Goal: Register for event/course

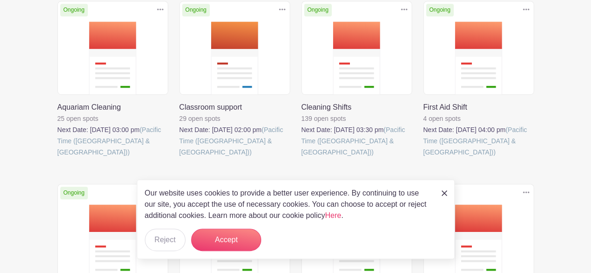
scroll to position [241, 0]
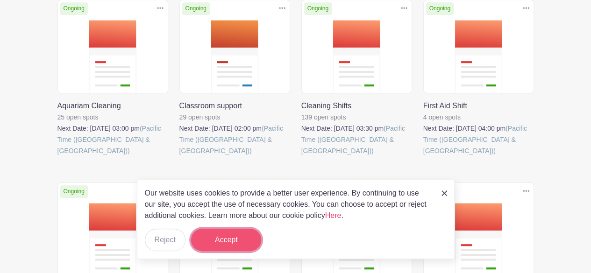
click at [220, 236] on button "Accept" at bounding box center [226, 240] width 70 height 22
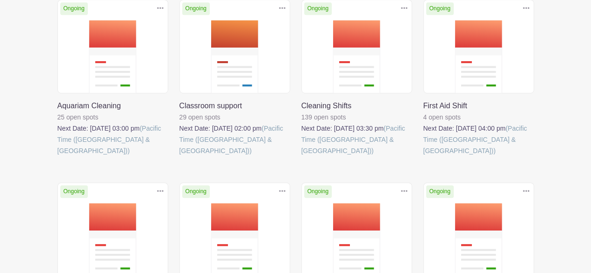
click at [57, 156] on link at bounding box center [57, 156] width 0 height 0
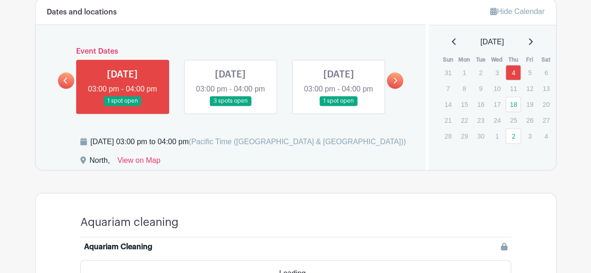
scroll to position [511, 0]
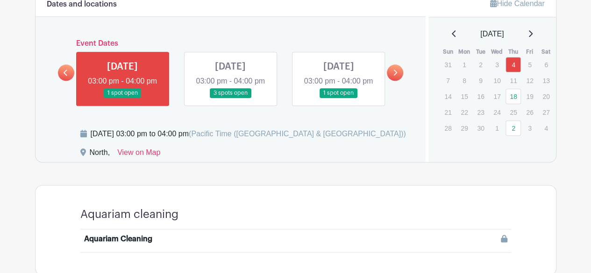
click at [230, 98] on link at bounding box center [230, 98] width 0 height 0
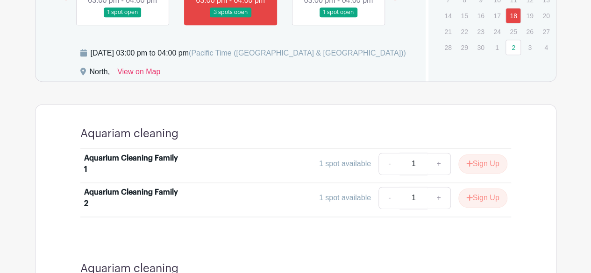
scroll to position [723, 0]
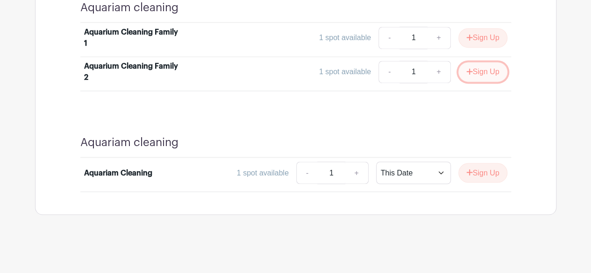
click at [483, 79] on button "Sign Up" at bounding box center [482, 72] width 49 height 20
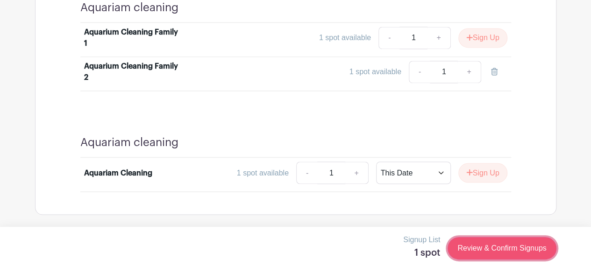
click at [527, 252] on link "Review & Confirm Signups" at bounding box center [501, 248] width 108 height 22
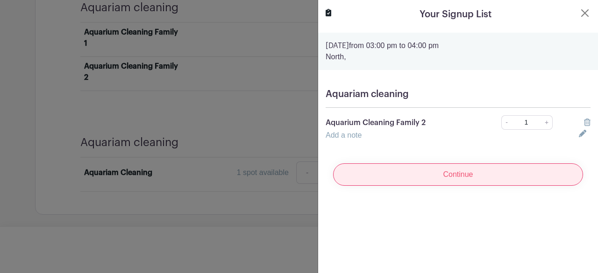
click at [454, 168] on input "Continue" at bounding box center [458, 174] width 250 height 22
click at [447, 180] on input "Continue" at bounding box center [458, 174] width 250 height 22
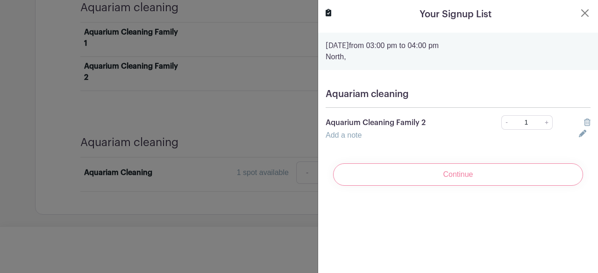
click at [447, 180] on div "Continue" at bounding box center [457, 174] width 265 height 37
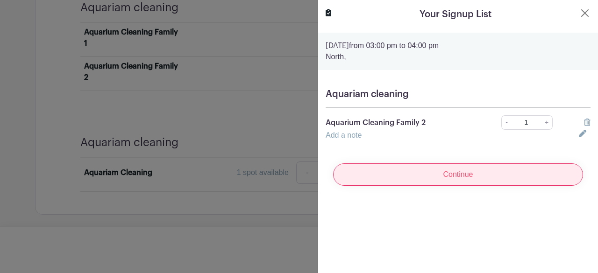
click at [447, 180] on input "Continue" at bounding box center [458, 174] width 250 height 22
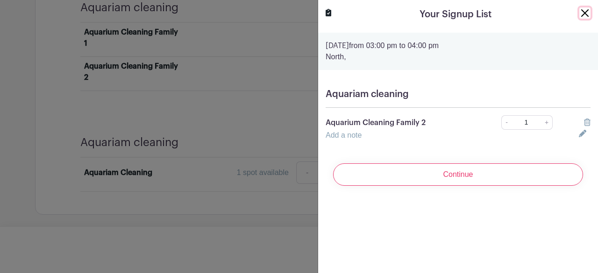
click at [582, 8] on button "Close" at bounding box center [584, 12] width 11 height 11
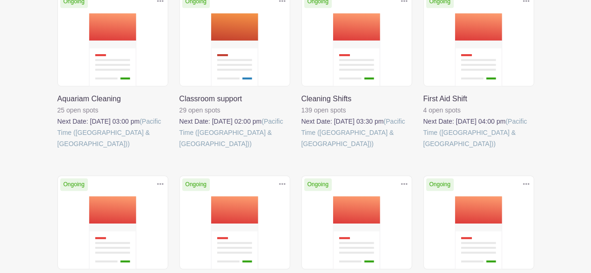
scroll to position [241, 0]
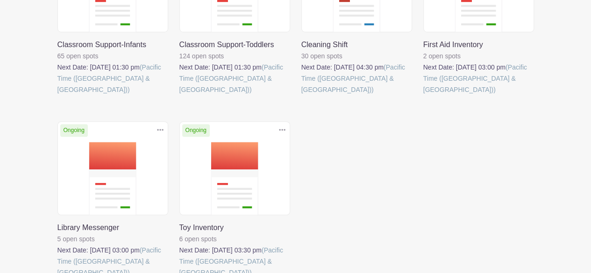
scroll to position [304, 0]
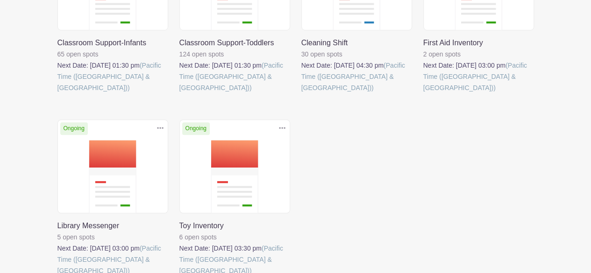
click at [57, 93] on link at bounding box center [57, 93] width 0 height 0
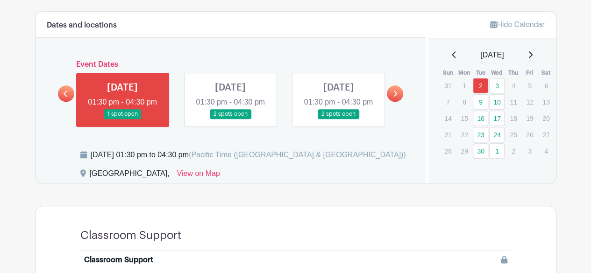
scroll to position [437, 0]
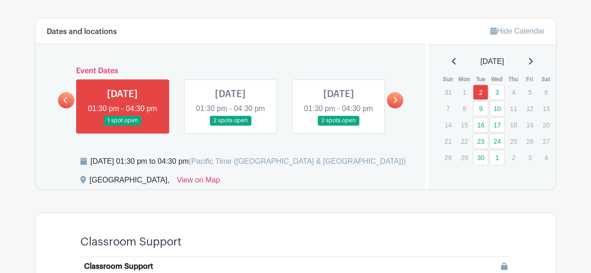
click at [230, 126] on link at bounding box center [230, 126] width 0 height 0
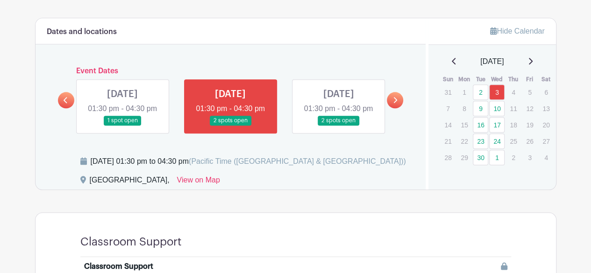
click at [230, 126] on link at bounding box center [230, 126] width 0 height 0
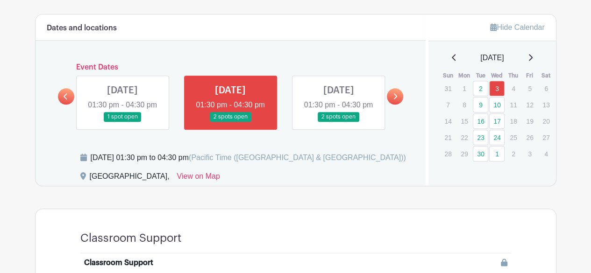
scroll to position [440, 0]
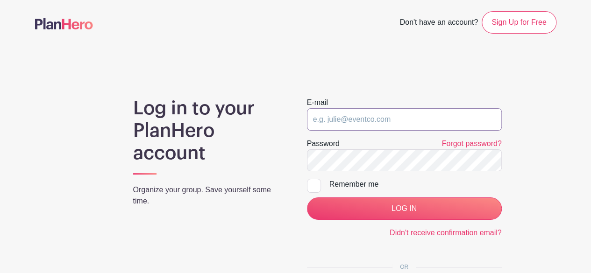
click at [387, 126] on input "email" at bounding box center [404, 119] width 195 height 22
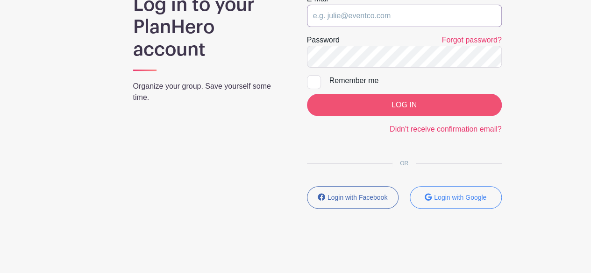
scroll to position [104, 0]
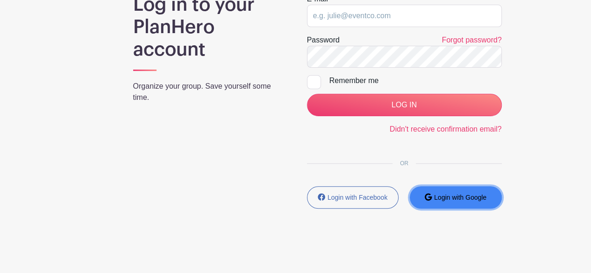
click at [481, 198] on small "Login with Google" at bounding box center [460, 197] width 52 height 7
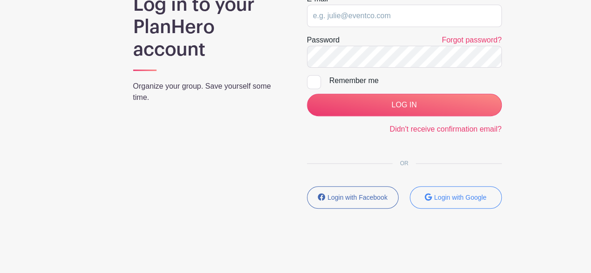
scroll to position [126, 0]
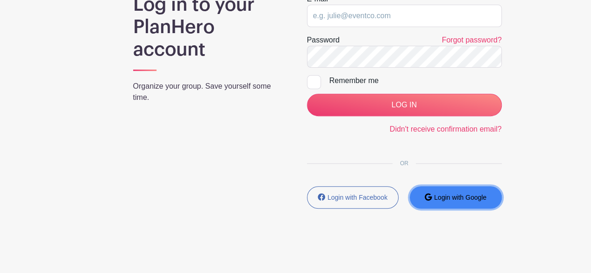
click at [486, 203] on button "Login with Google" at bounding box center [456, 197] width 92 height 22
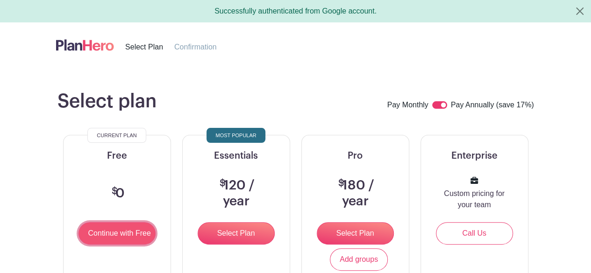
click at [109, 228] on input "Continue with Free" at bounding box center [116, 233] width 77 height 22
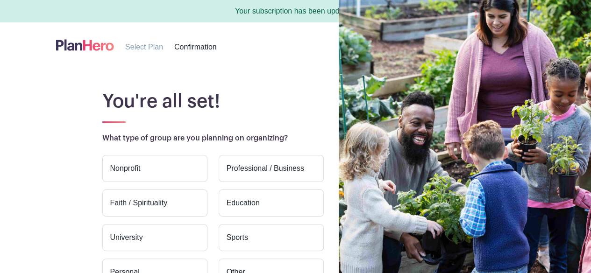
scroll to position [114, 0]
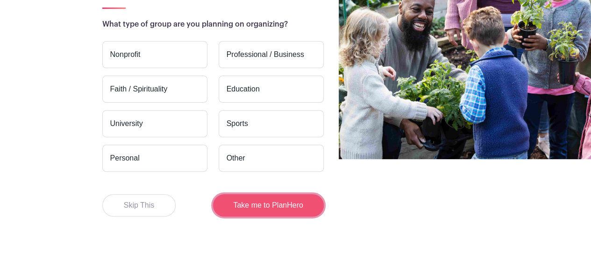
click at [297, 206] on button "Take me to PlanHero" at bounding box center [268, 205] width 111 height 22
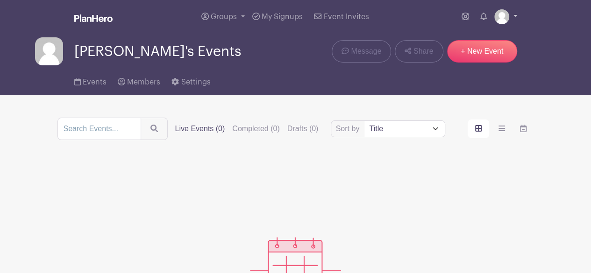
click at [505, 18] on img at bounding box center [501, 16] width 15 height 15
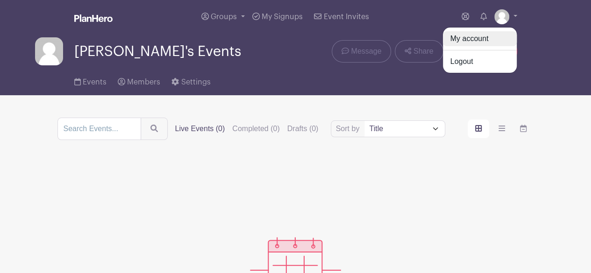
click at [490, 39] on link "My account" at bounding box center [480, 38] width 74 height 15
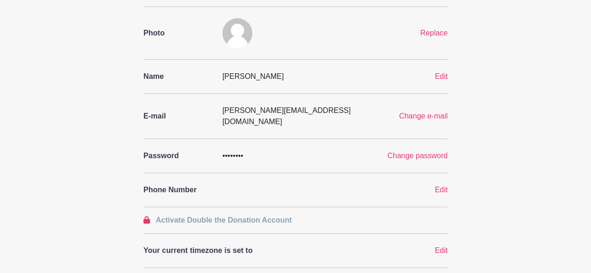
scroll to position [70, 0]
click at [338, 151] on div "Change password" at bounding box center [375, 156] width 158 height 11
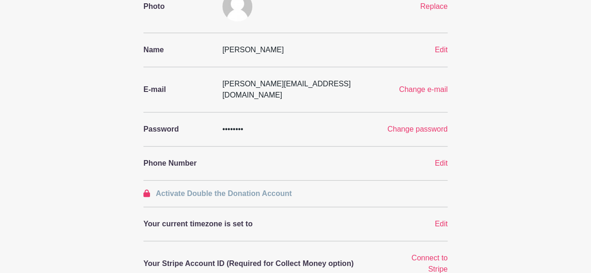
scroll to position [0, 0]
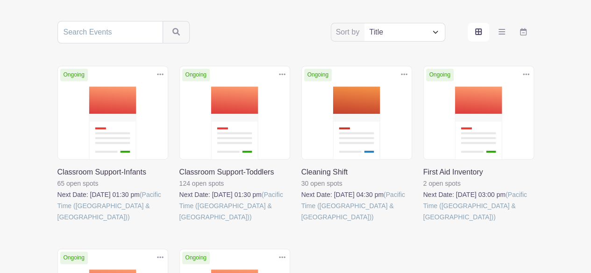
scroll to position [165, 0]
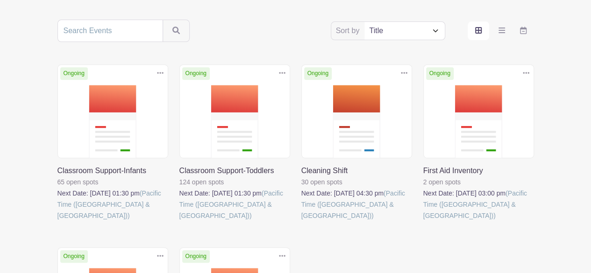
click at [57, 221] on link at bounding box center [57, 221] width 0 height 0
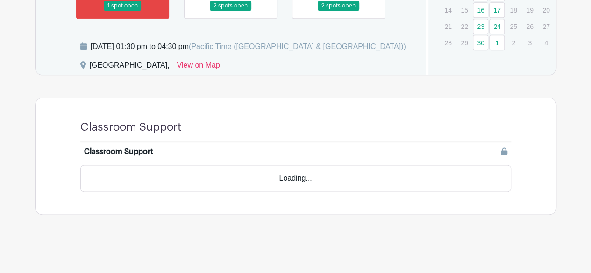
scroll to position [526, 0]
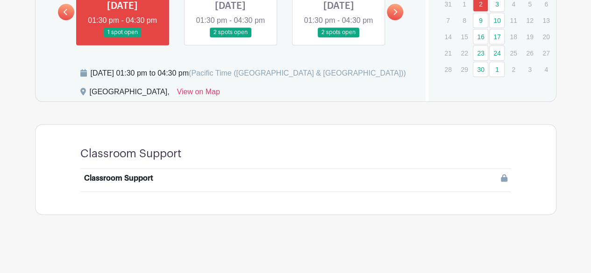
click at [258, 189] on li "Classroom Support" at bounding box center [295, 180] width 431 height 22
click at [261, 186] on div "Classroom Support" at bounding box center [295, 180] width 423 height 15
click at [277, 182] on div at bounding box center [349, 178] width 318 height 11
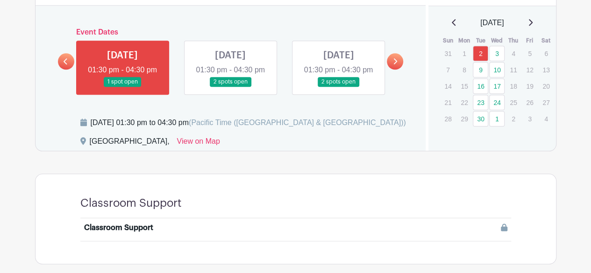
scroll to position [463, 0]
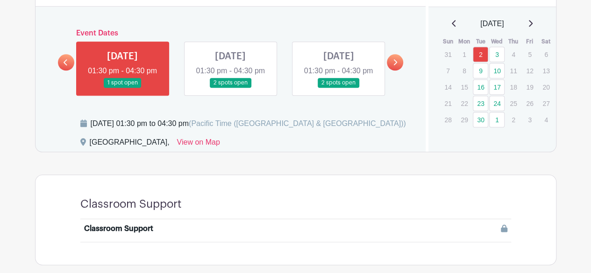
click at [230, 88] on link at bounding box center [230, 88] width 0 height 0
click at [396, 66] on icon at bounding box center [395, 62] width 4 height 7
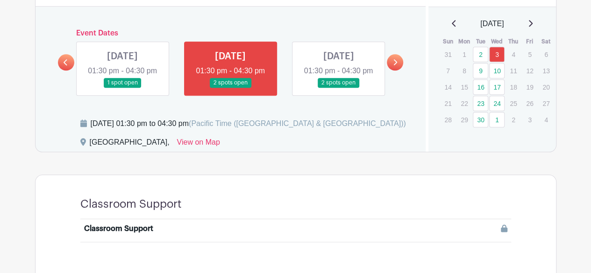
click at [338, 88] on link at bounding box center [338, 88] width 0 height 0
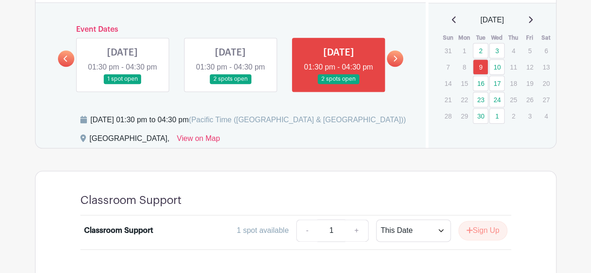
scroll to position [466, 0]
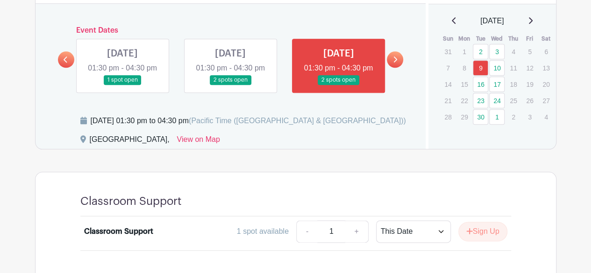
click at [395, 63] on icon at bounding box center [396, 60] width 4 height 6
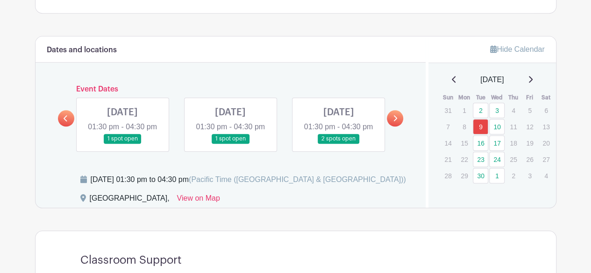
scroll to position [403, 0]
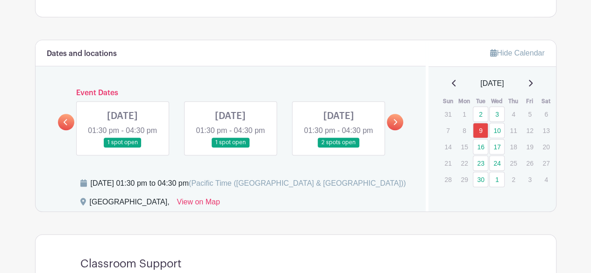
click at [122, 148] on link at bounding box center [122, 148] width 0 height 0
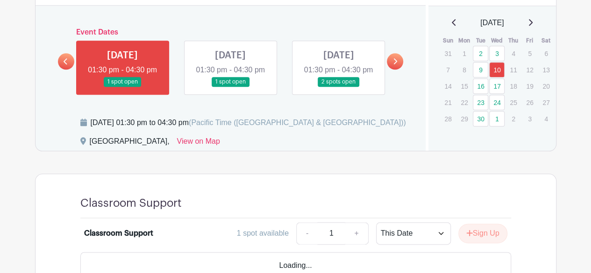
scroll to position [537, 0]
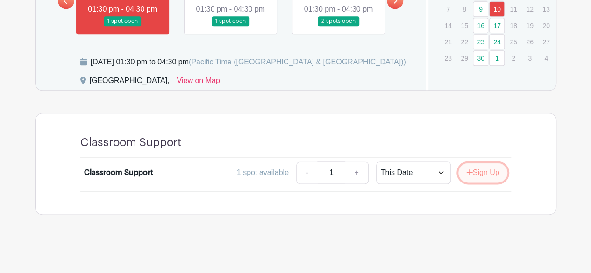
click at [482, 172] on button "Sign Up" at bounding box center [482, 173] width 49 height 20
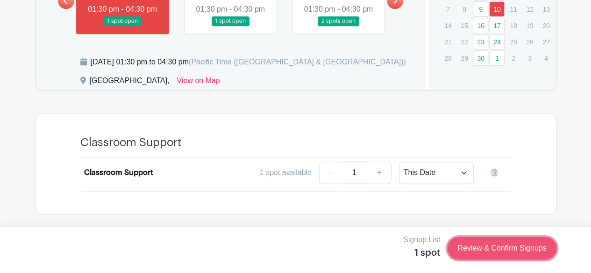
click at [488, 249] on link "Review & Confirm Signups" at bounding box center [501, 248] width 108 height 22
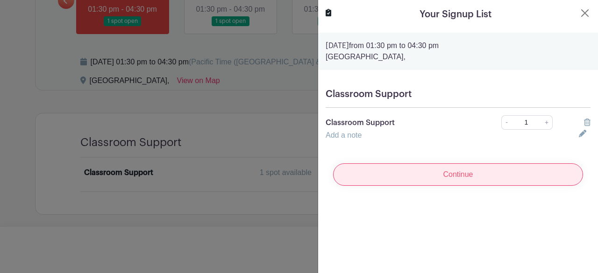
click at [487, 169] on input "Continue" at bounding box center [458, 174] width 250 height 22
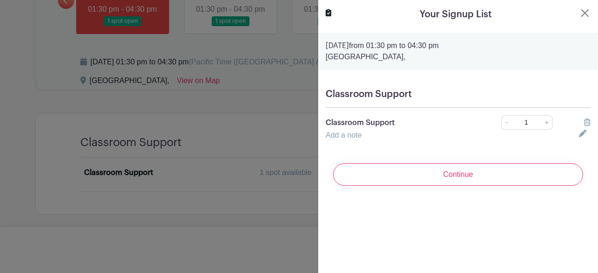
click at [451, 194] on turbo-frame "Your Signup List Wednesday, September 10, 2025 from 01:30 pm to 04:30 pm London…" at bounding box center [458, 100] width 280 height 201
click at [444, 192] on div "Continue" at bounding box center [457, 174] width 265 height 37
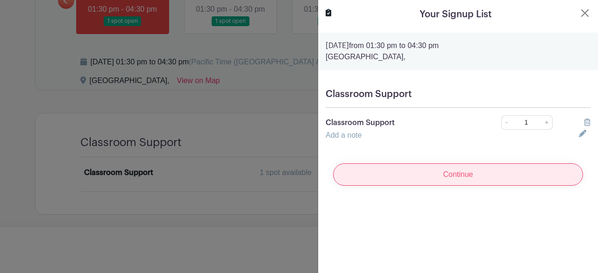
click at [441, 184] on input "Continue" at bounding box center [458, 174] width 250 height 22
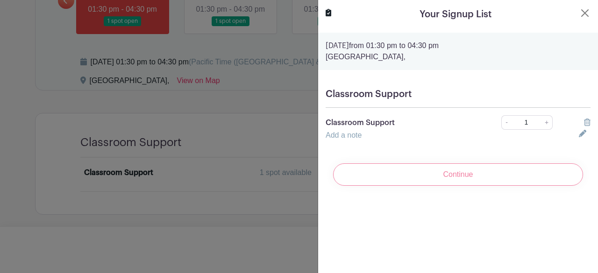
click at [443, 179] on div "Continue" at bounding box center [457, 174] width 265 height 37
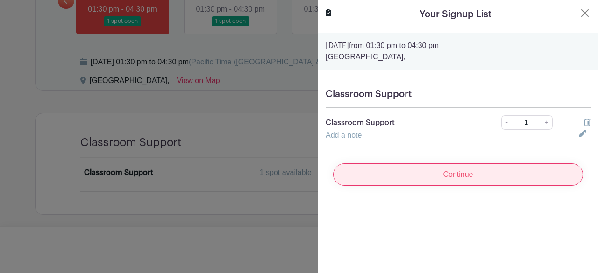
click at [454, 177] on input "Continue" at bounding box center [458, 174] width 250 height 22
click at [455, 175] on input "Continue" at bounding box center [458, 174] width 250 height 22
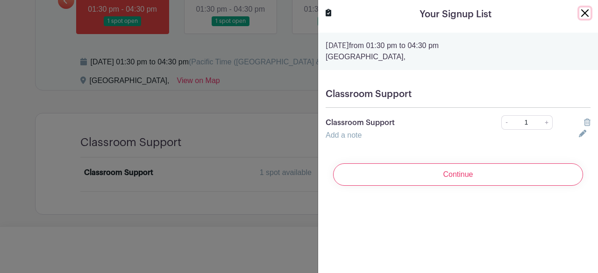
click at [579, 15] on button "Close" at bounding box center [584, 12] width 11 height 11
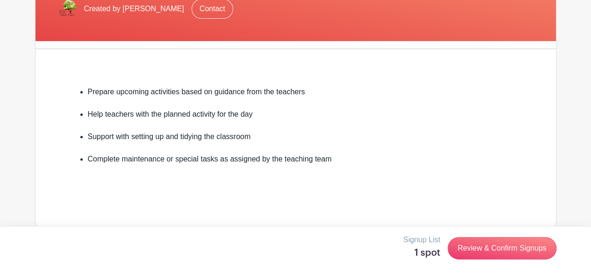
scroll to position [0, 0]
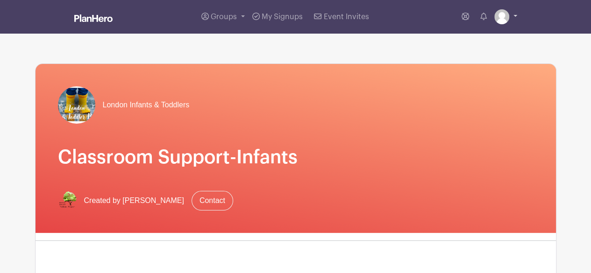
click at [510, 22] on link at bounding box center [505, 16] width 23 height 15
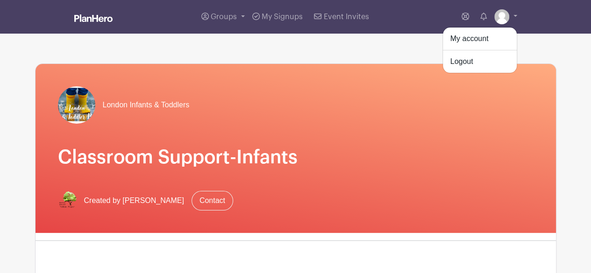
click at [376, 174] on div "London Infants & Toddlers Classroom Support-Infants Created by [PERSON_NAME] Co…" at bounding box center [295, 148] width 520 height 169
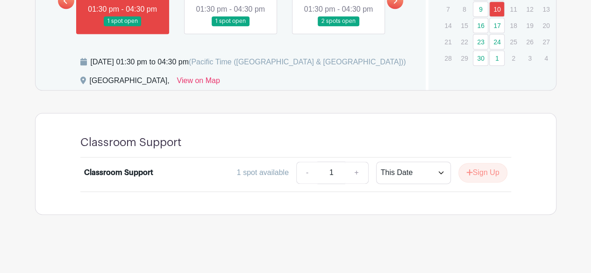
scroll to position [536, 0]
click at [230, 26] on link at bounding box center [230, 26] width 0 height 0
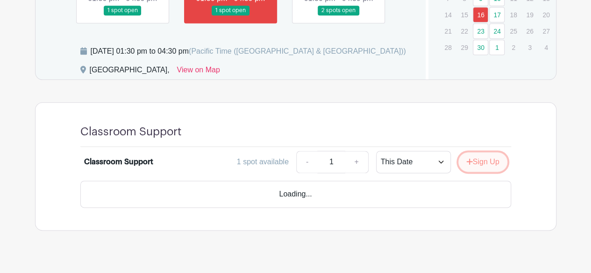
click at [480, 170] on button "Sign Up" at bounding box center [482, 162] width 49 height 20
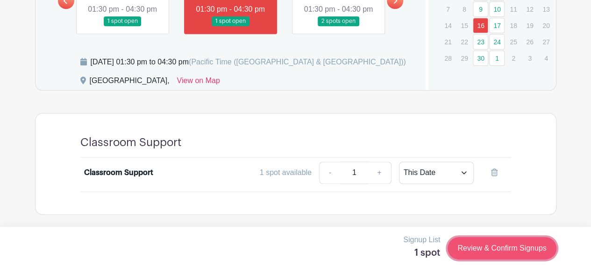
click at [516, 248] on link "Review & Confirm Signups" at bounding box center [501, 248] width 108 height 22
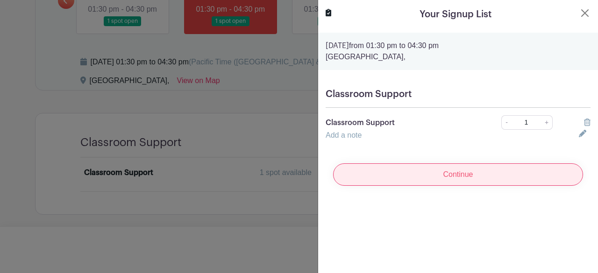
click at [476, 173] on input "Continue" at bounding box center [458, 174] width 250 height 22
click at [451, 180] on input "Continue" at bounding box center [458, 174] width 250 height 22
click at [441, 180] on input "Continue" at bounding box center [458, 174] width 250 height 22
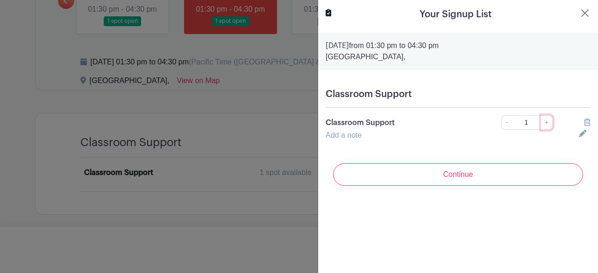
click at [545, 125] on link "+" at bounding box center [547, 122] width 12 height 14
click at [546, 127] on link "+" at bounding box center [547, 122] width 12 height 14
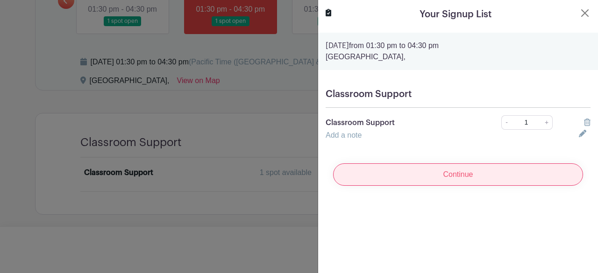
click at [514, 179] on input "Continue" at bounding box center [458, 174] width 250 height 22
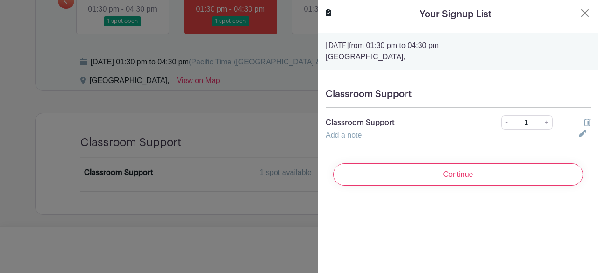
click at [579, 134] on link at bounding box center [585, 133] width 12 height 7
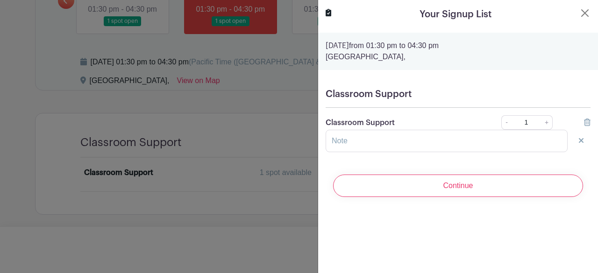
click at [584, 120] on icon at bounding box center [587, 122] width 7 height 7
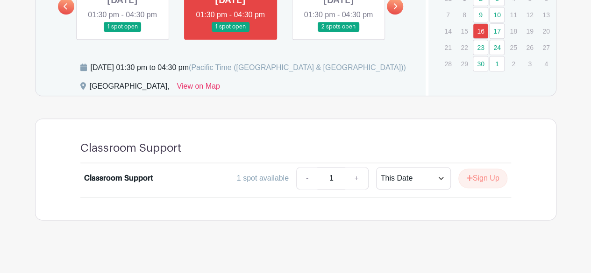
scroll to position [517, 0]
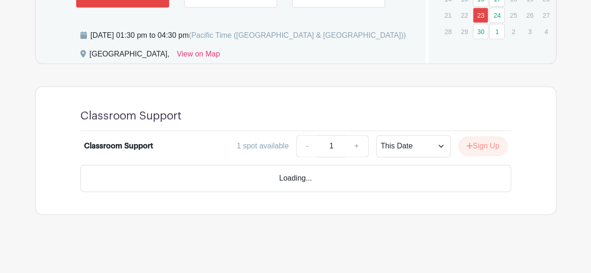
scroll to position [537, 0]
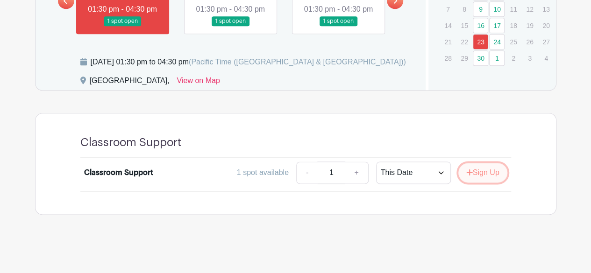
click at [481, 170] on button "Sign Up" at bounding box center [482, 173] width 49 height 20
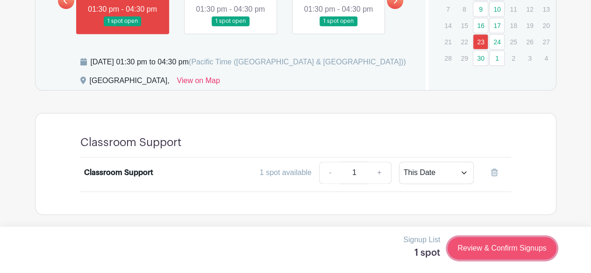
click at [487, 242] on link "Review & Confirm Signups" at bounding box center [501, 248] width 108 height 22
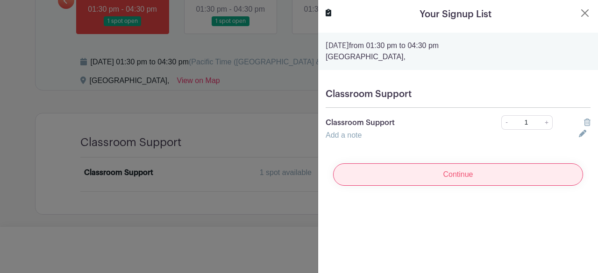
click at [422, 184] on input "Continue" at bounding box center [458, 174] width 250 height 22
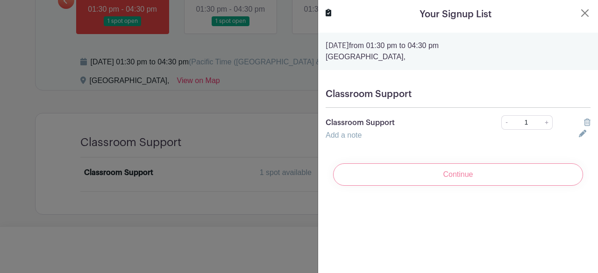
click at [422, 184] on div "Continue" at bounding box center [457, 174] width 265 height 37
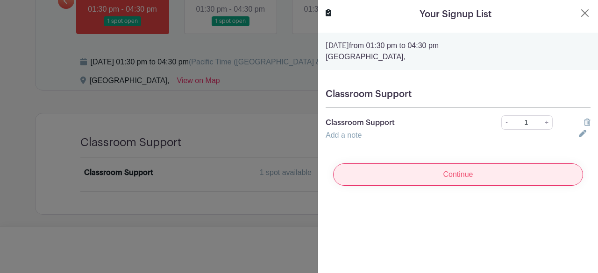
click at [422, 184] on input "Continue" at bounding box center [458, 174] width 250 height 22
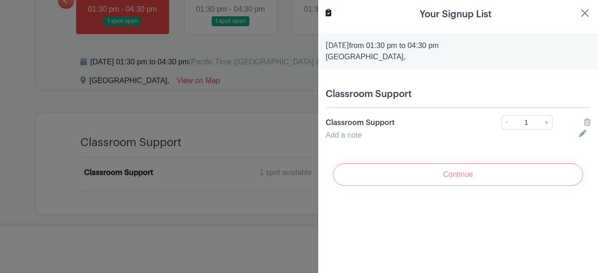
click at [422, 184] on div "Continue" at bounding box center [457, 174] width 265 height 37
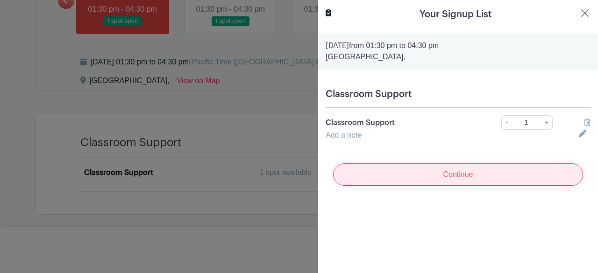
click at [422, 184] on input "Continue" at bounding box center [458, 174] width 250 height 22
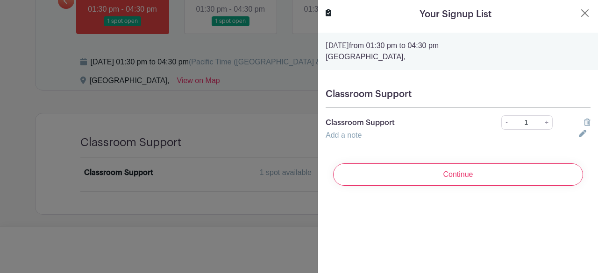
click at [422, 184] on div "Continue" at bounding box center [457, 174] width 265 height 37
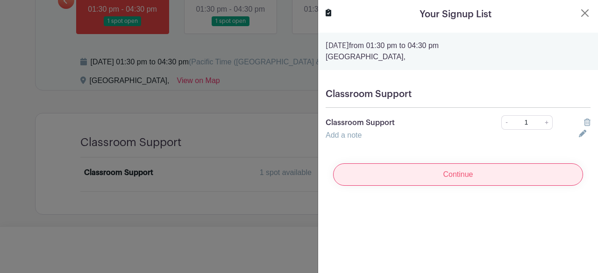
click at [422, 184] on input "Continue" at bounding box center [458, 174] width 250 height 22
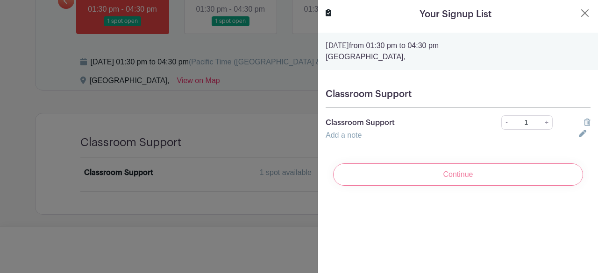
click at [422, 184] on div "Continue" at bounding box center [457, 174] width 265 height 37
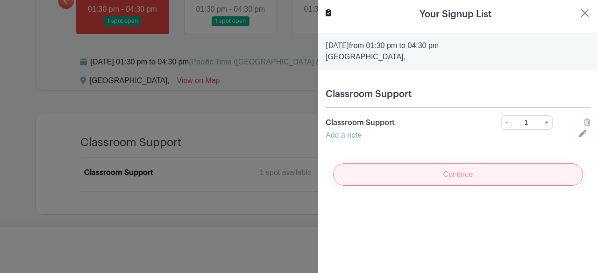
click at [422, 184] on input "Continue" at bounding box center [458, 174] width 250 height 22
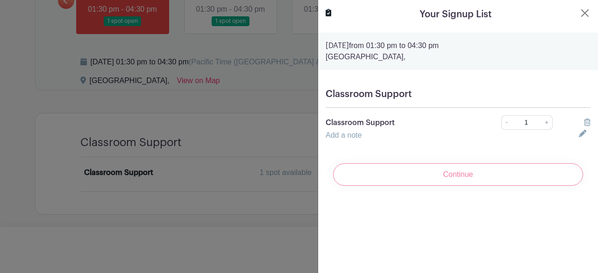
click at [422, 184] on div "Continue" at bounding box center [457, 174] width 265 height 37
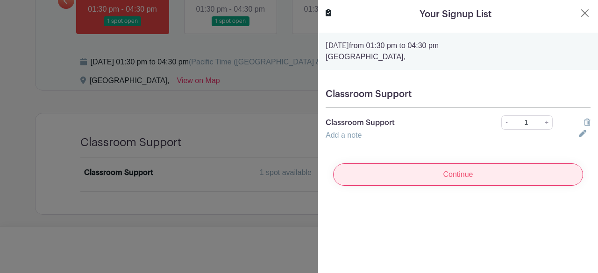
click at [422, 184] on input "Continue" at bounding box center [458, 174] width 250 height 22
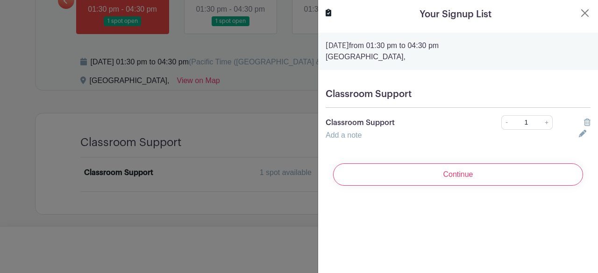
click at [418, 225] on div "Your Signup List [DATE] 01:30 pm to 04:30 pm [GEOGRAPHIC_DATA], Classroom Suppo…" at bounding box center [458, 136] width 280 height 273
click at [579, 14] on button "Close" at bounding box center [584, 12] width 11 height 11
